Goal: Answer question/provide support

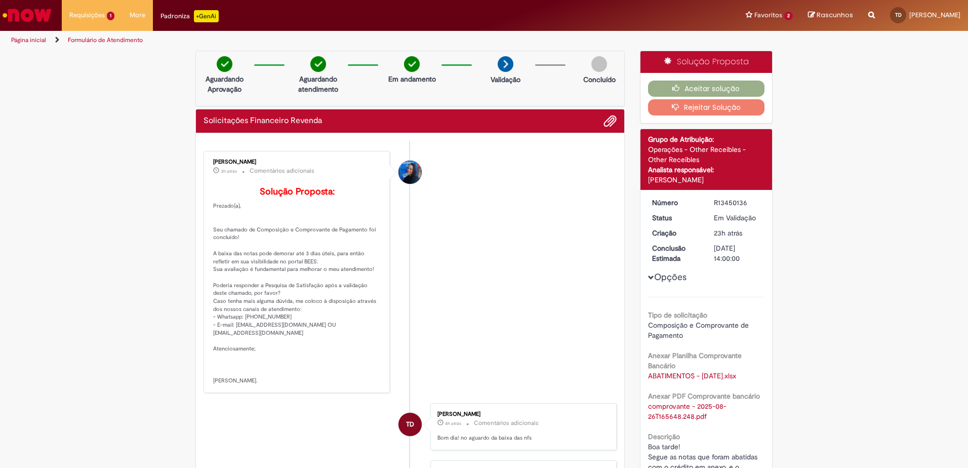
scroll to position [113, 0]
click at [706, 91] on button "Aceitar solução" at bounding box center [706, 88] width 117 height 16
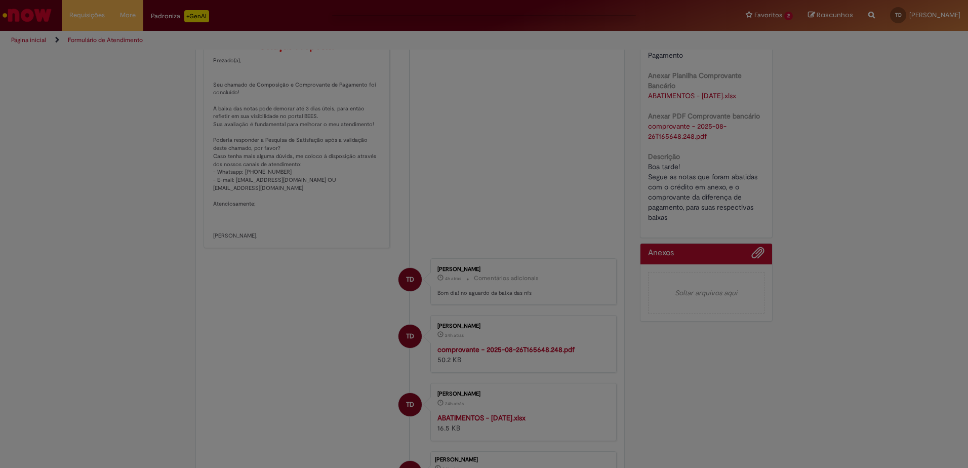
scroll to position [253, 0]
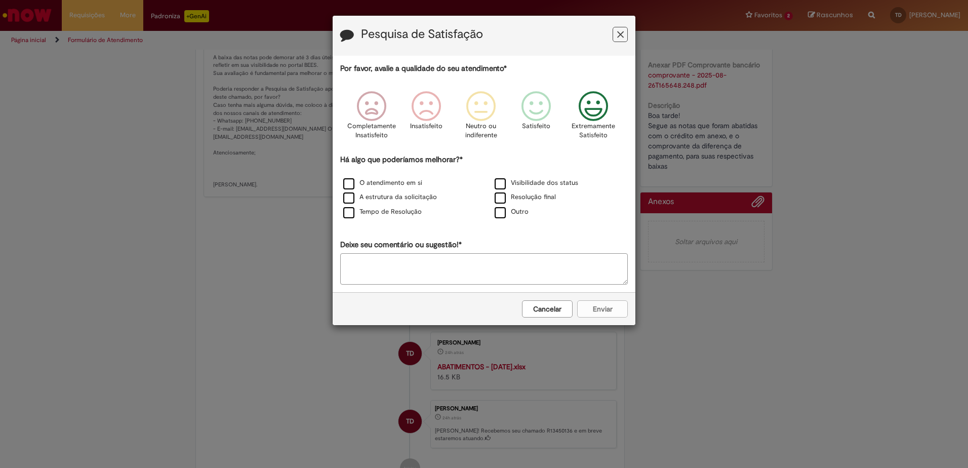
click at [585, 108] on icon "Feedback" at bounding box center [593, 106] width 38 height 30
click at [501, 185] on label "Visibilidade dos status" at bounding box center [535, 183] width 83 height 10
click at [610, 312] on button "Enviar" at bounding box center [602, 308] width 51 height 17
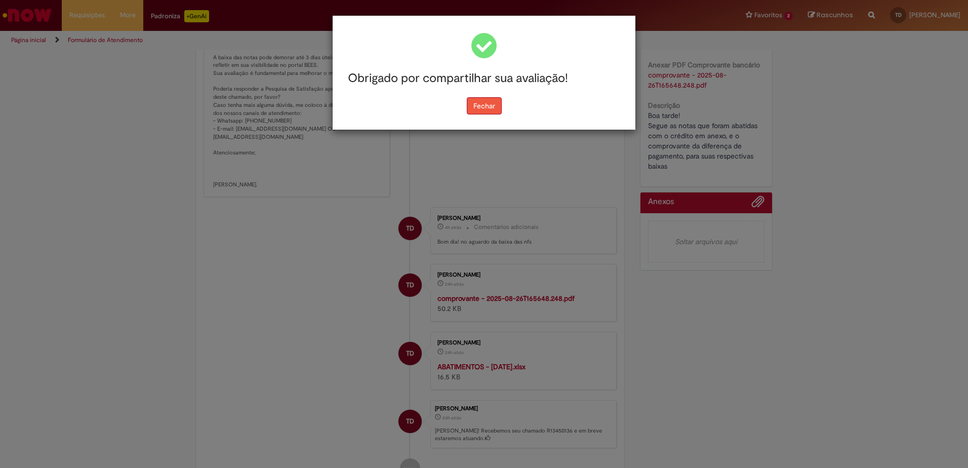
click at [469, 114] on button "Fechar" at bounding box center [484, 105] width 35 height 17
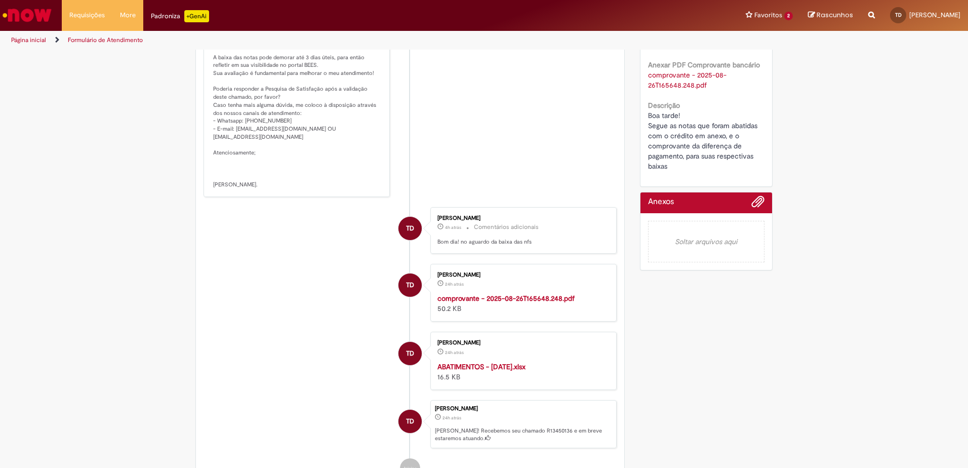
scroll to position [0, 0]
